Goal: Information Seeking & Learning: Learn about a topic

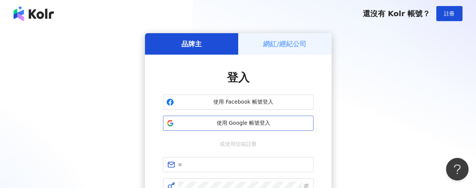
click at [237, 125] on span "使用 Google 帳號登入" at bounding box center [243, 123] width 133 height 8
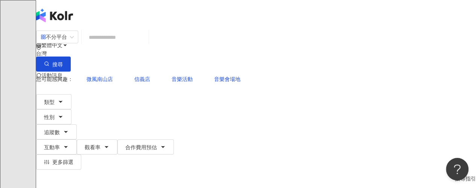
click at [51, 99] on img at bounding box center [44, 106] width 14 height 14
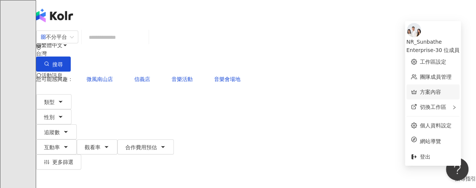
click at [423, 89] on link "方案內容" at bounding box center [430, 92] width 21 height 6
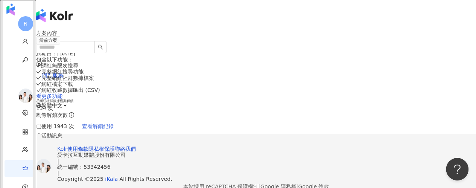
click at [114, 126] on span "查看解鎖紀錄" at bounding box center [98, 126] width 32 height 6
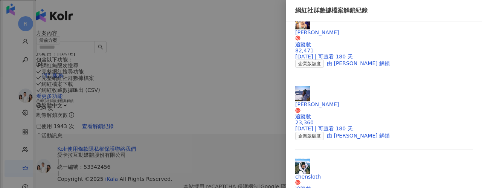
scroll to position [263, 0]
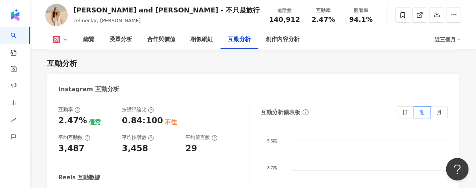
scroll to position [1543, 0]
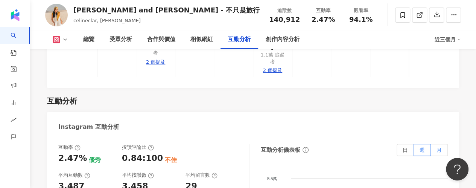
click at [437, 147] on span "月" at bounding box center [439, 150] width 5 height 6
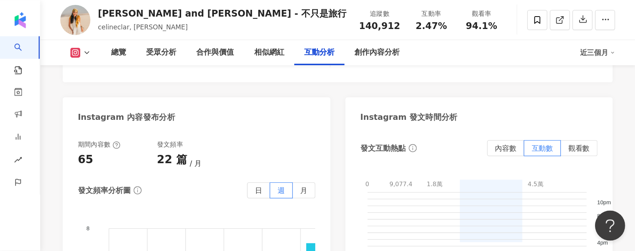
scroll to position [1948, 0]
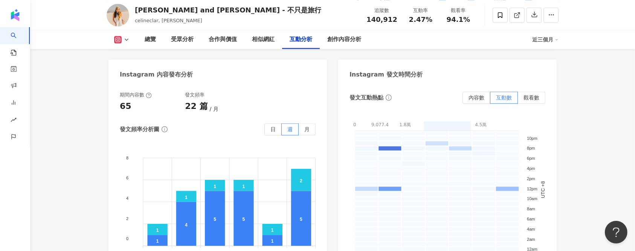
drag, startPoint x: 482, startPoint y: 55, endPoint x: 441, endPoint y: 9, distance: 61.6
click at [476, 94] on span "內容數" at bounding box center [476, 97] width 16 height 6
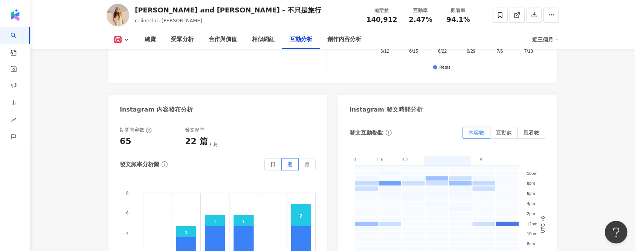
scroll to position [1897, 0]
